Goal: Task Accomplishment & Management: Use online tool/utility

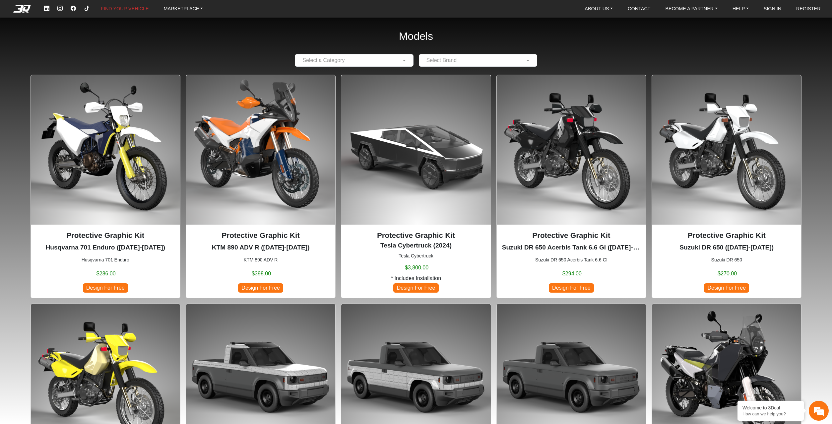
click at [67, 178] on img at bounding box center [105, 149] width 149 height 149
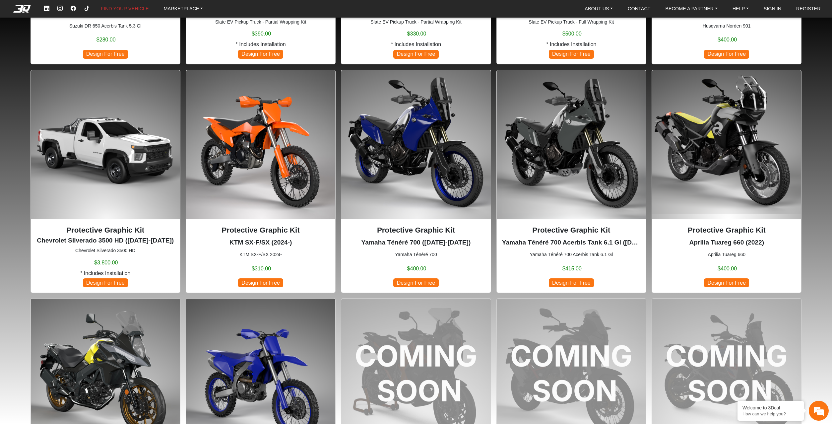
scroll to position [440, 0]
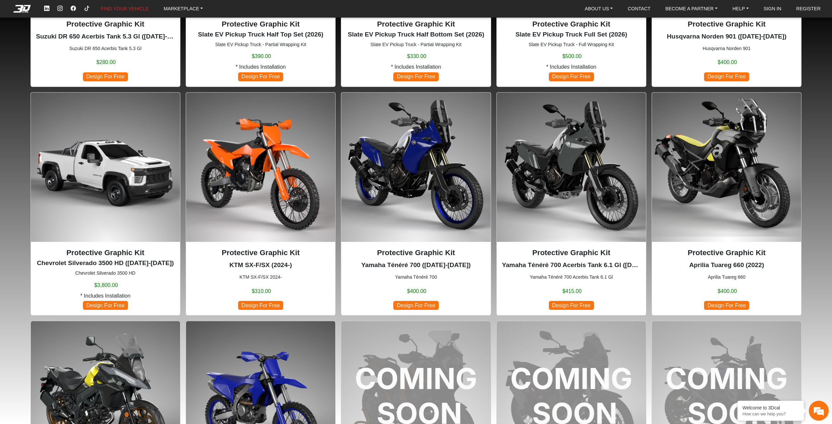
click at [718, 178] on img at bounding box center [726, 167] width 149 height 149
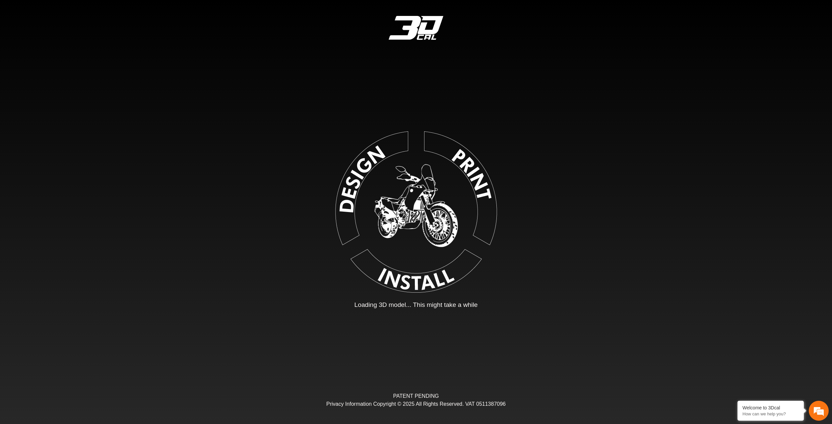
type input "*"
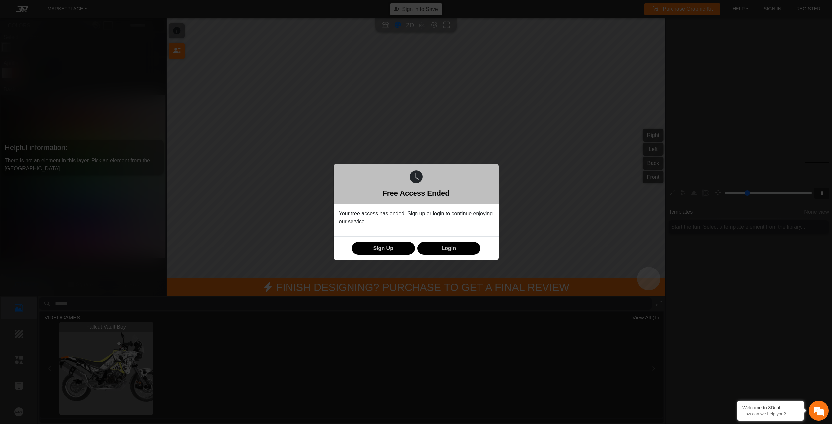
scroll to position [126, 123]
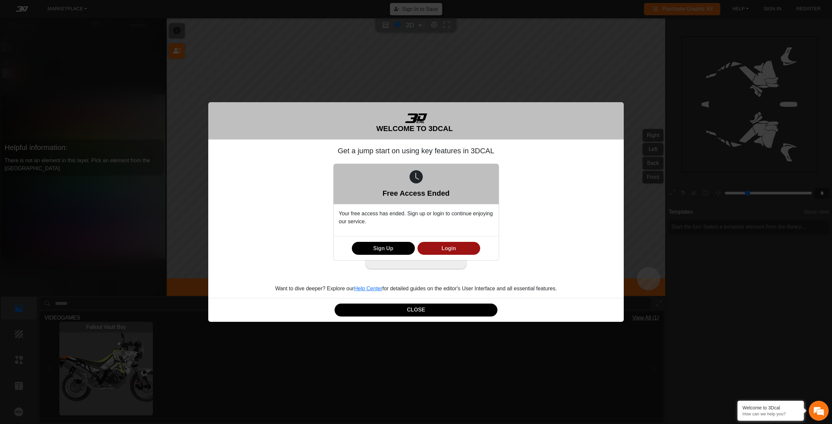
click at [438, 247] on button "Login" at bounding box center [449, 248] width 63 height 13
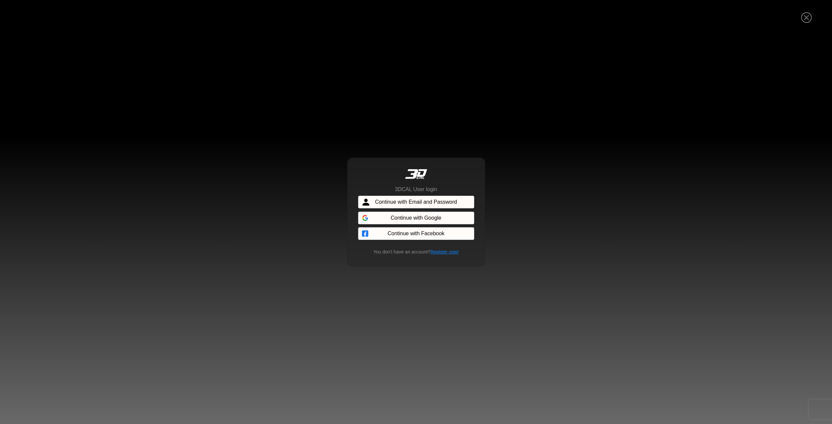
click at [429, 204] on span "Continue with Email and Password" at bounding box center [416, 202] width 82 height 8
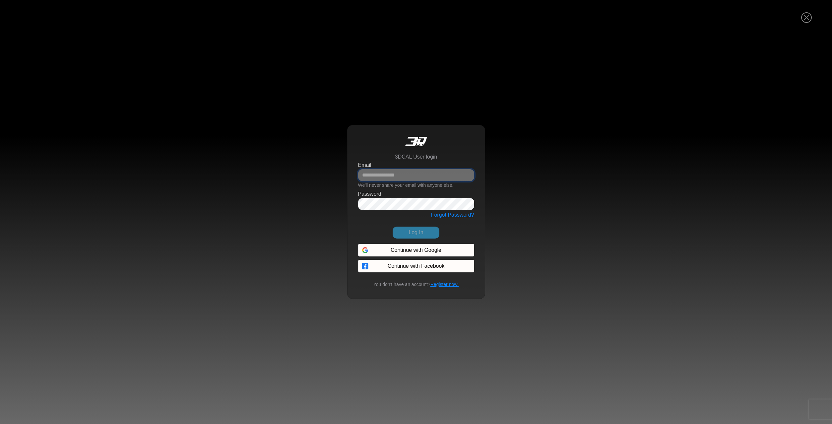
click at [378, 174] on input "Email" at bounding box center [416, 175] width 116 height 12
paste input "**********"
type input "**********"
click at [389, 198] on div "Password" at bounding box center [416, 200] width 116 height 20
click at [416, 233] on button "Log In" at bounding box center [416, 233] width 46 height 12
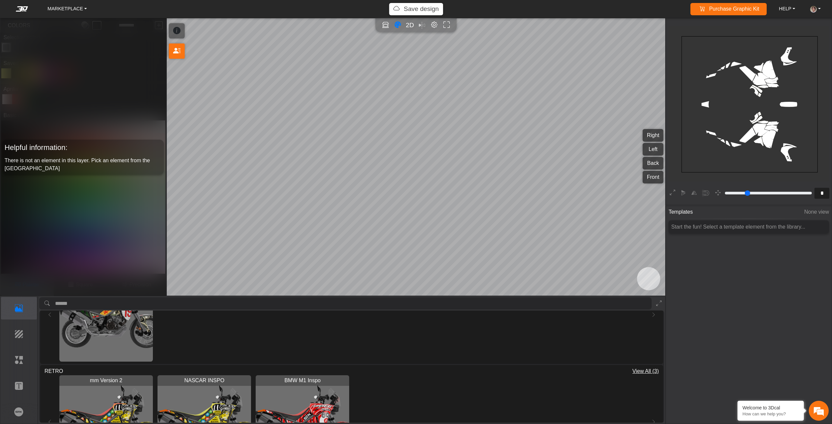
scroll to position [26, 0]
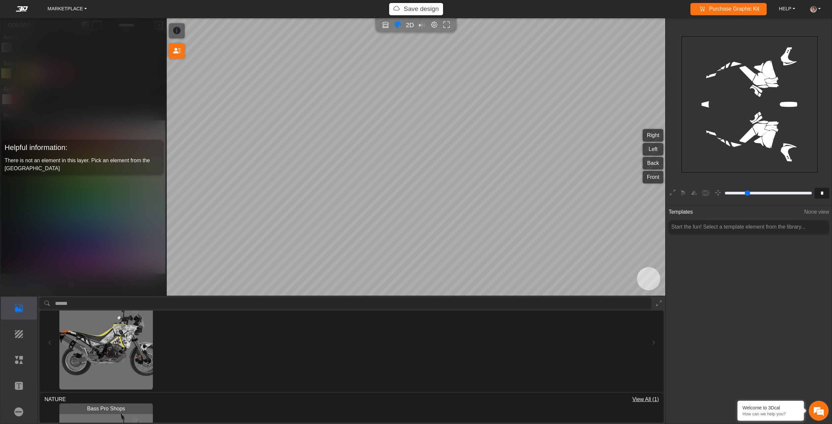
click at [183, 371] on div "Fallout Vault Boy Loading..." at bounding box center [352, 343] width 594 height 94
